Goal: Task Accomplishment & Management: Manage account settings

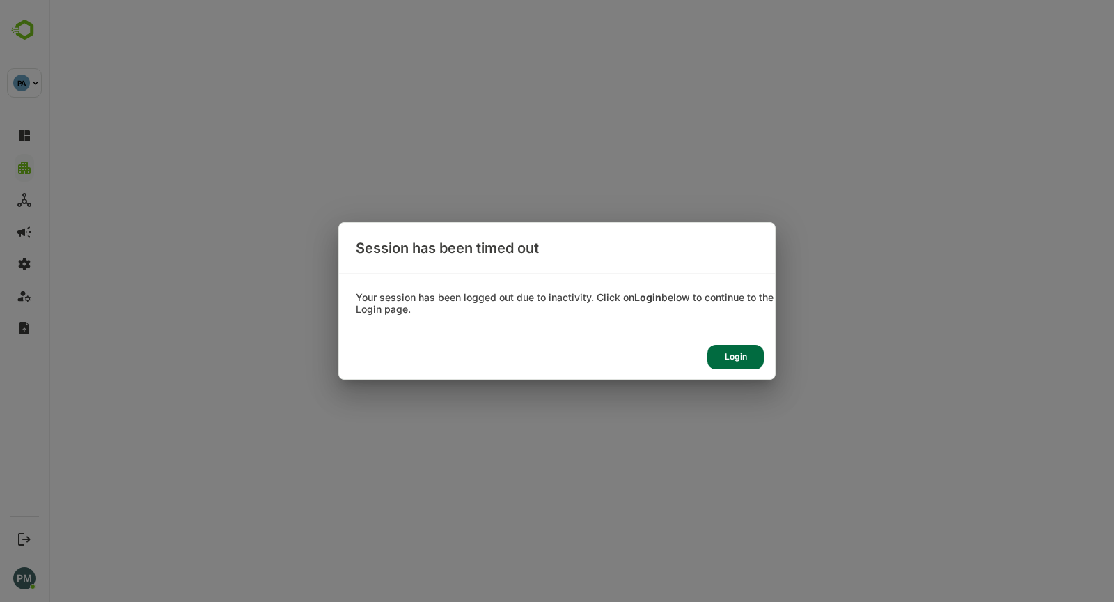
click at [733, 350] on div "Login" at bounding box center [736, 357] width 56 height 24
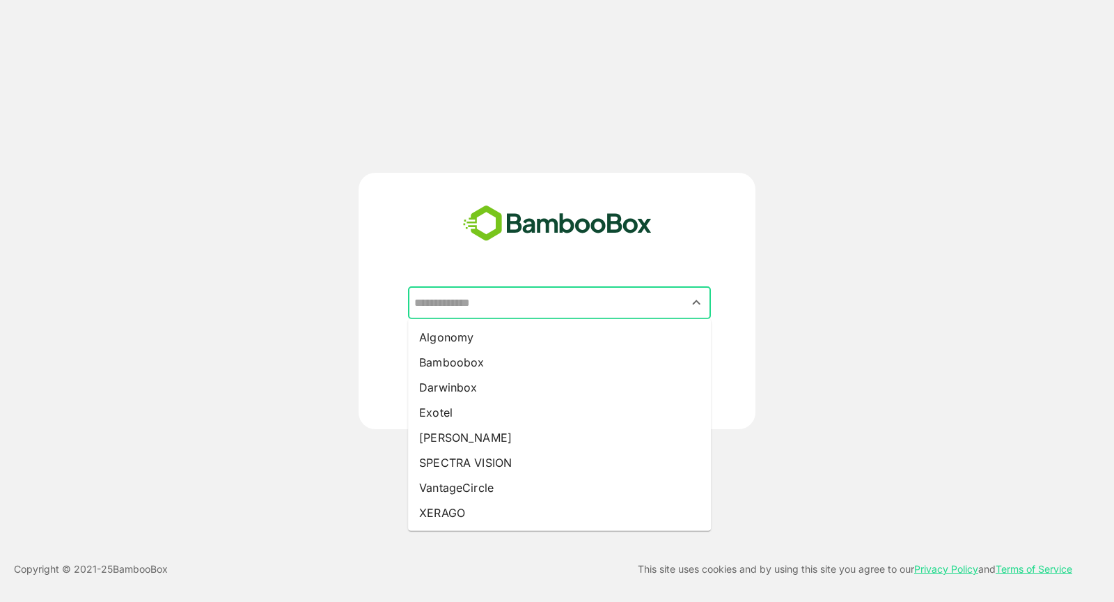
click at [593, 291] on input "text" at bounding box center [559, 303] width 297 height 26
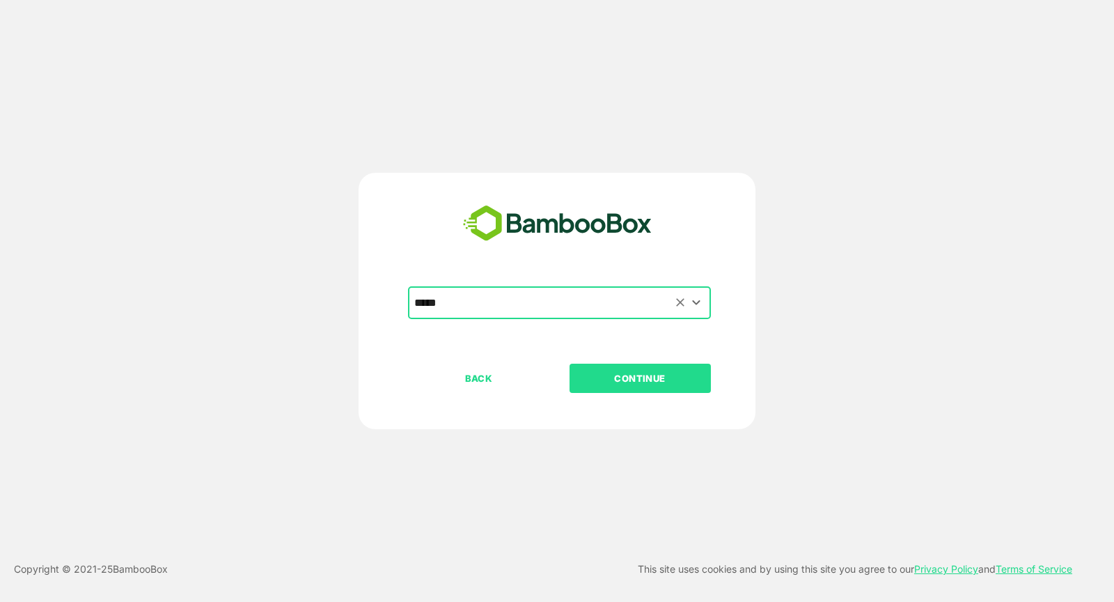
type input "*****"
click at [570, 364] on button "CONTINUE" at bounding box center [640, 378] width 141 height 29
